Goal: Task Accomplishment & Management: Complete application form

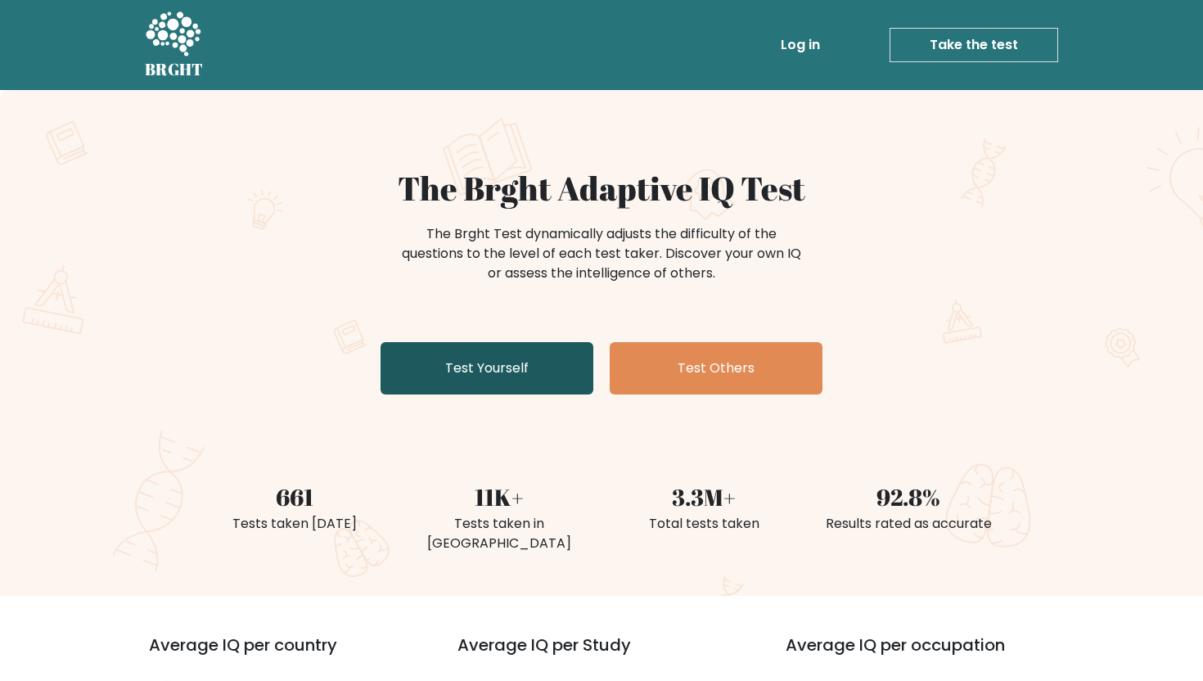
click at [528, 366] on link "Test Yourself" at bounding box center [487, 368] width 213 height 52
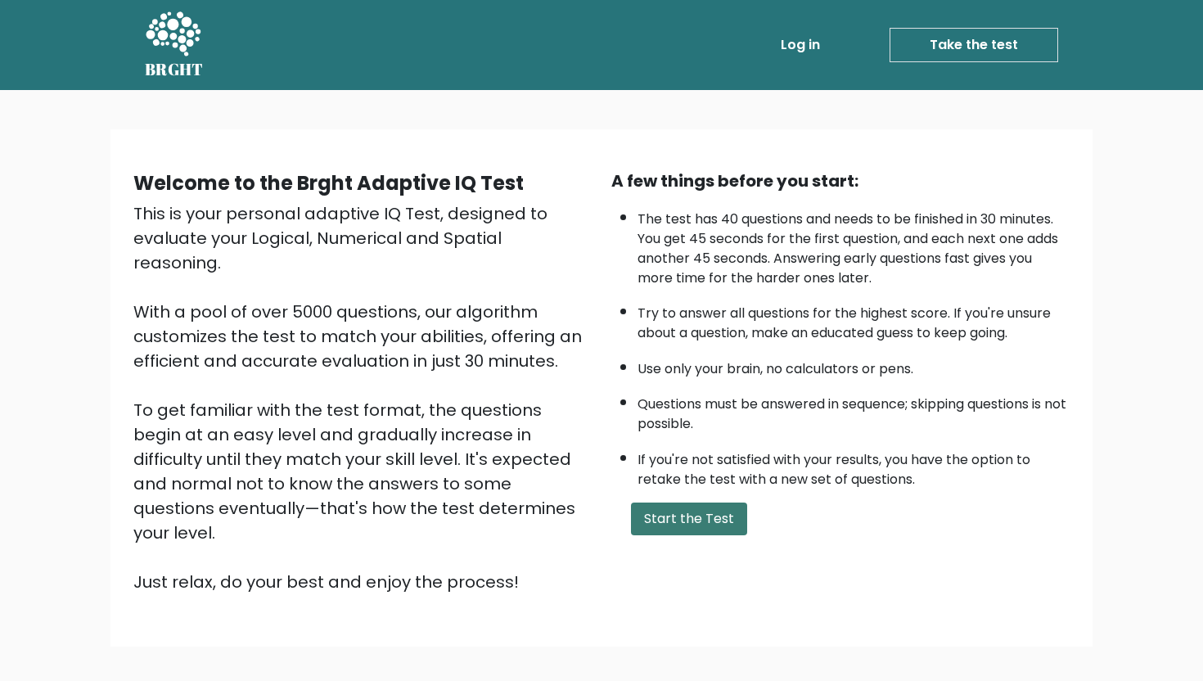
click at [695, 517] on button "Start the Test" at bounding box center [689, 519] width 116 height 33
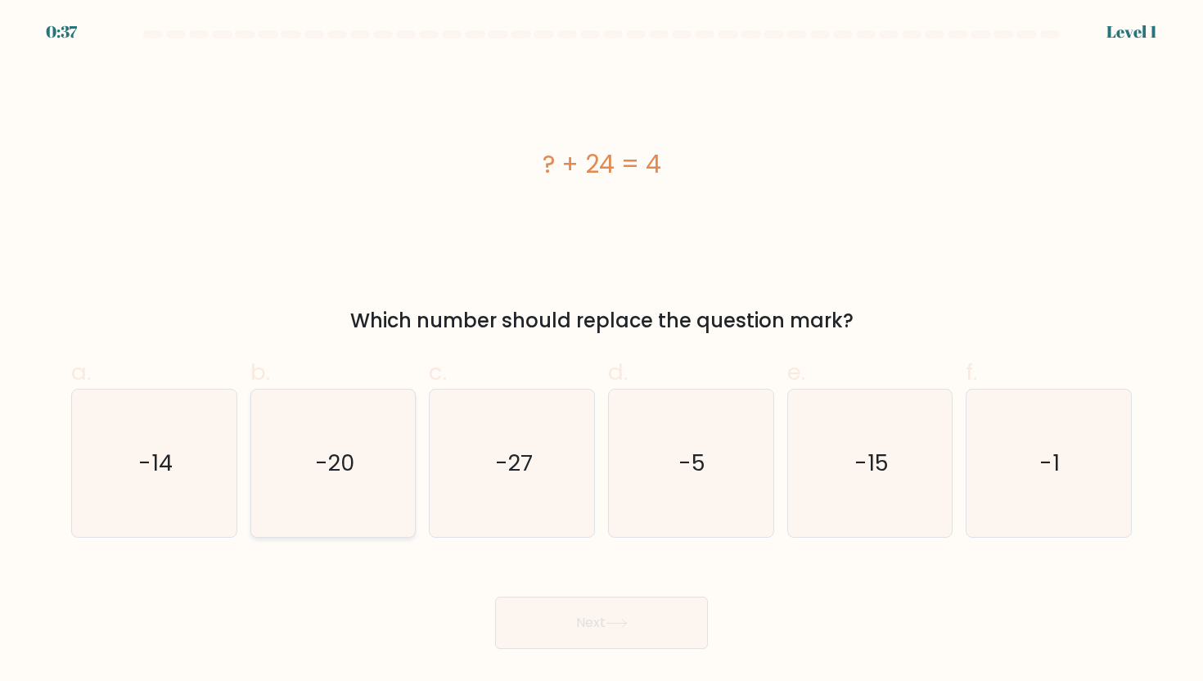
click at [334, 448] on text "-20" at bounding box center [334, 463] width 39 height 30
click at [602, 351] on input "b. -20" at bounding box center [602, 346] width 1 height 11
radio input "true"
click at [620, 607] on button "Next" at bounding box center [601, 623] width 213 height 52
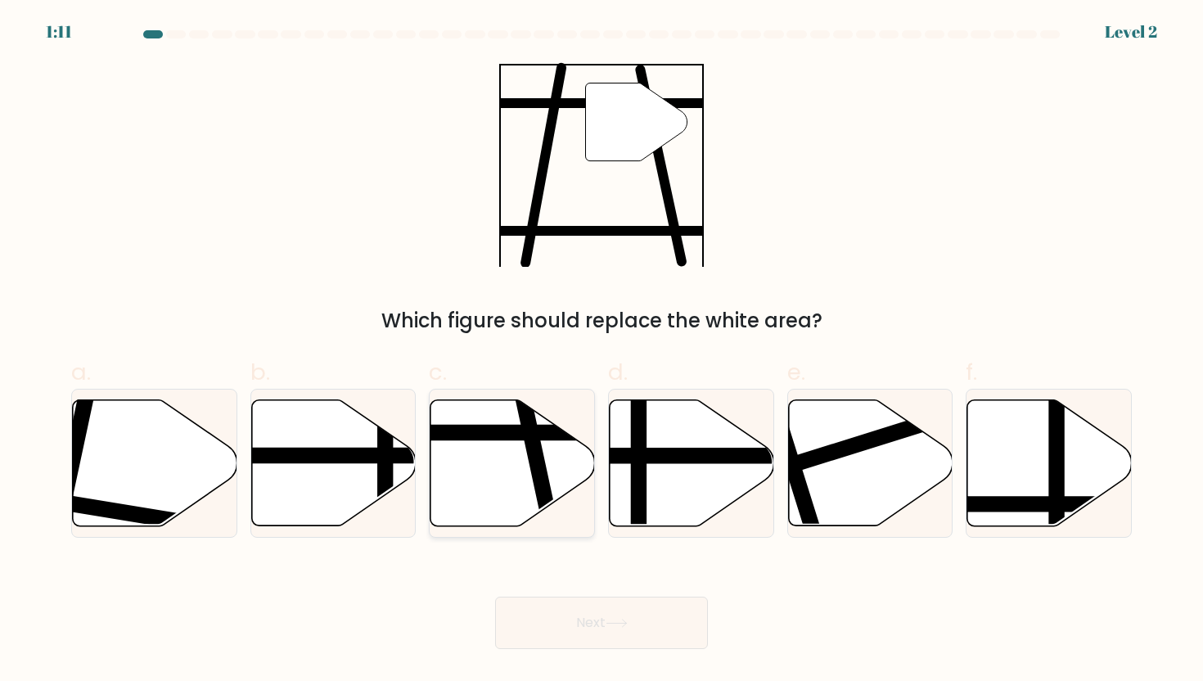
click at [477, 449] on icon at bounding box center [513, 462] width 165 height 126
click at [602, 351] on input "c." at bounding box center [602, 346] width 1 height 11
radio input "true"
click at [620, 629] on button "Next" at bounding box center [601, 623] width 213 height 52
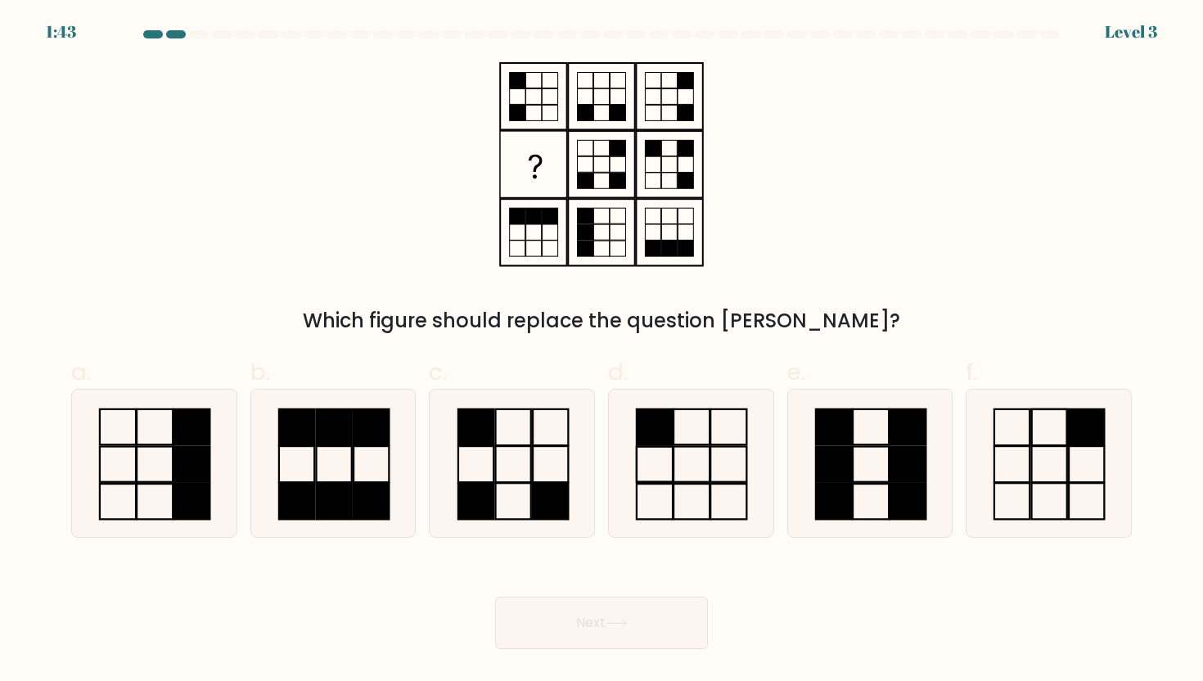
click at [526, 378] on label "c." at bounding box center [512, 446] width 166 height 183
click at [602, 351] on input "c." at bounding box center [602, 346] width 1 height 11
radio input "true"
click at [628, 609] on button "Next" at bounding box center [601, 623] width 213 height 52
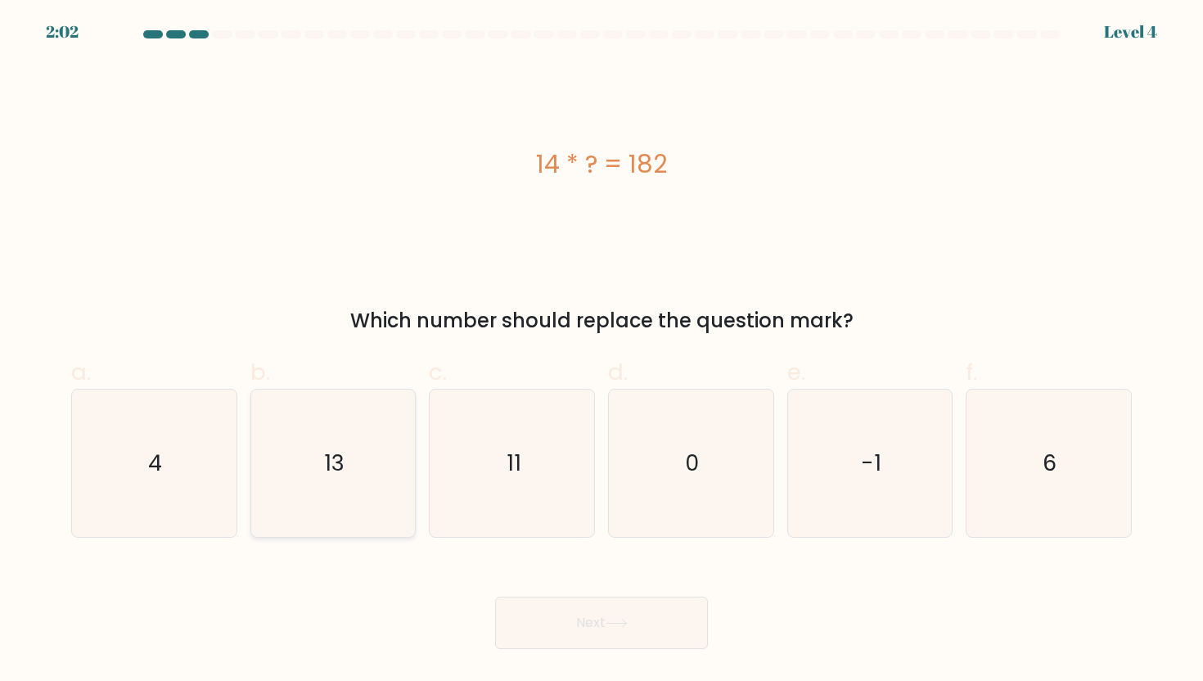
click at [272, 463] on icon "13" at bounding box center [332, 463] width 147 height 147
click at [602, 351] on input "b. 13" at bounding box center [602, 346] width 1 height 11
radio input "true"
click at [651, 611] on button "Next" at bounding box center [601, 623] width 213 height 52
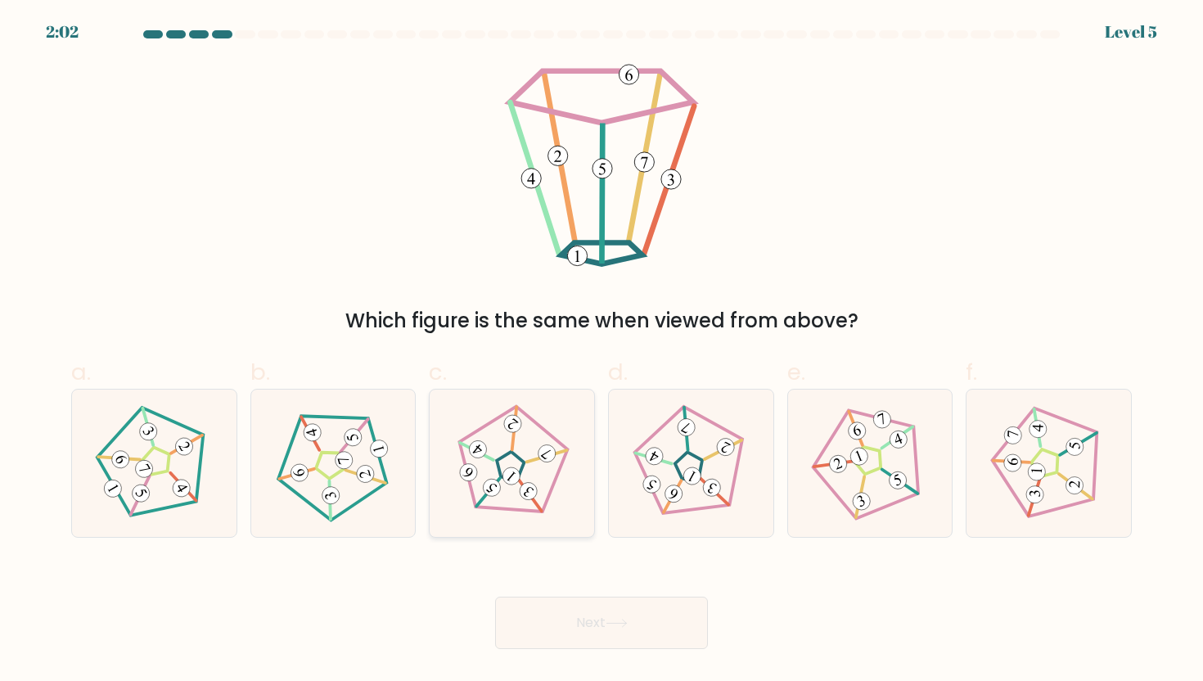
click at [554, 476] on icon at bounding box center [512, 463] width 118 height 118
click at [602, 351] on input "c." at bounding box center [602, 346] width 1 height 11
radio input "true"
click at [629, 632] on button "Next" at bounding box center [601, 623] width 213 height 52
